Goal: Check status

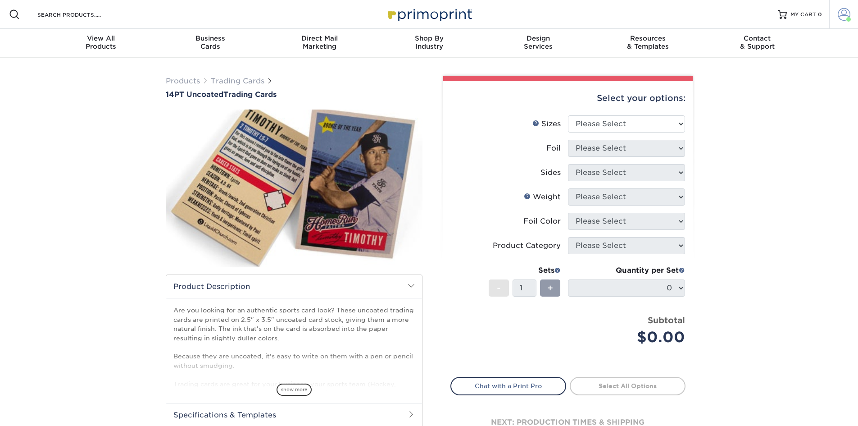
click at [845, 13] on span at bounding box center [844, 14] width 13 height 13
click at [756, 81] on link "Active Orders" at bounding box center [790, 87] width 113 height 12
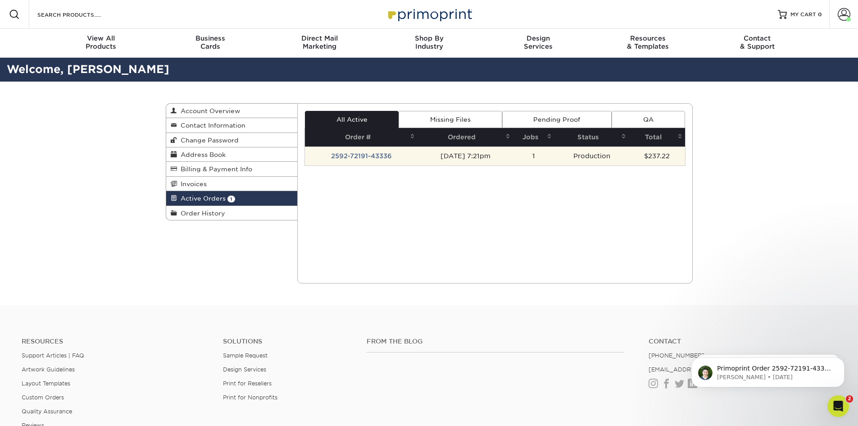
click at [467, 158] on td "[DATE] 7:21pm" at bounding box center [465, 155] width 95 height 19
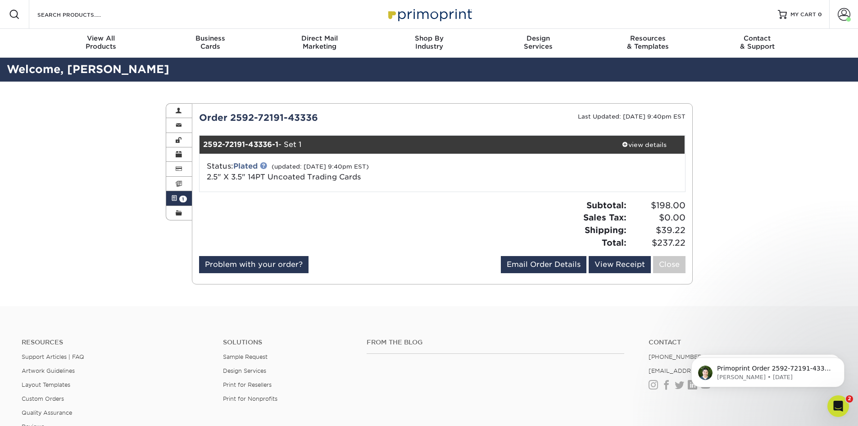
click at [267, 167] on link at bounding box center [263, 165] width 7 height 7
